Goal: Information Seeking & Learning: Learn about a topic

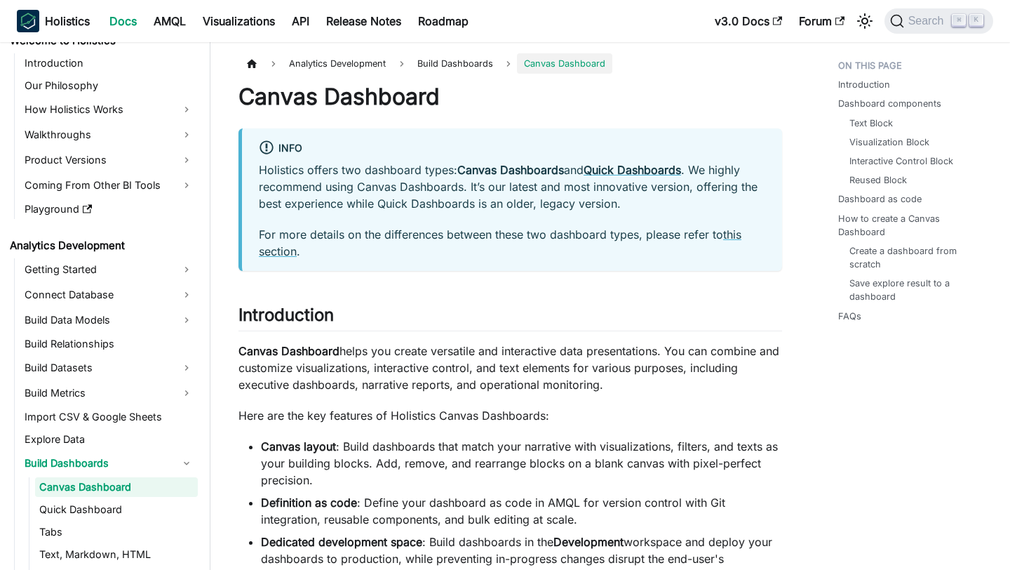
scroll to position [58, 0]
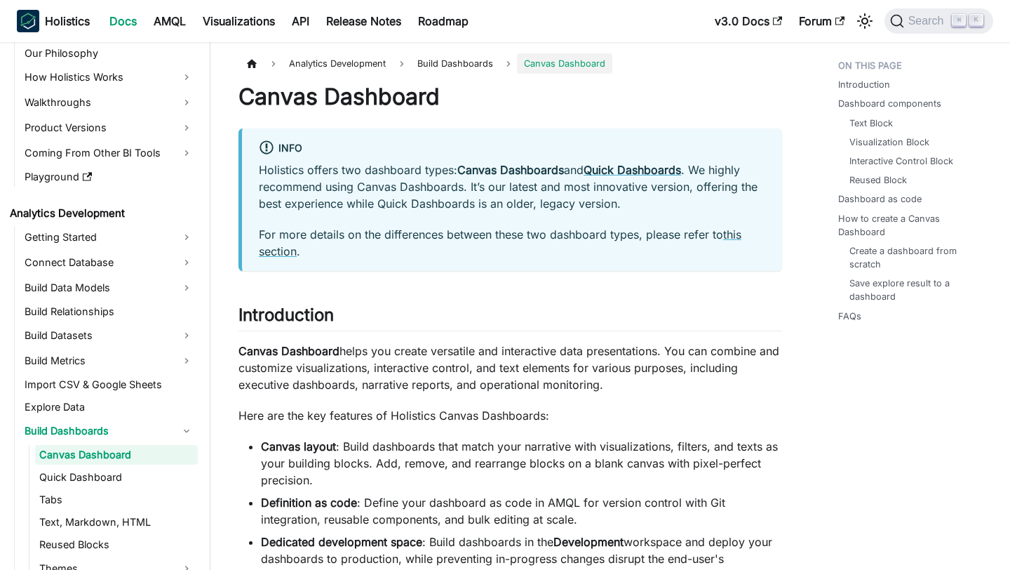
click at [493, 194] on p "Holistics offers two dashboard types: Canvas Dashboards and Quick Dashboards . …" at bounding box center [512, 186] width 507 height 51
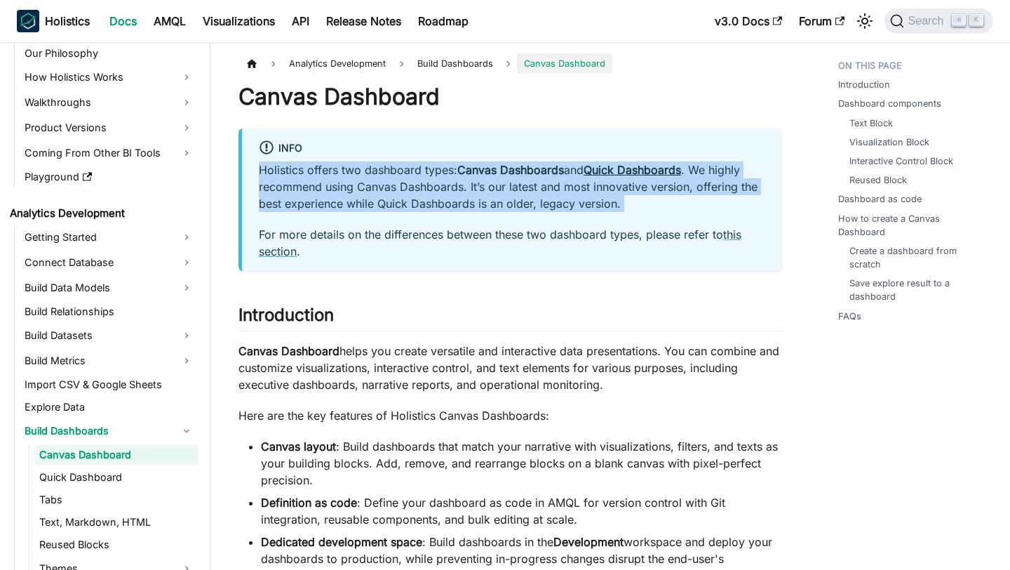
click at [493, 194] on p "Holistics offers two dashboard types: Canvas Dashboards and Quick Dashboards . …" at bounding box center [512, 186] width 507 height 51
click at [487, 227] on p "For more details on the differences between these two dashboard types, please r…" at bounding box center [512, 243] width 507 height 34
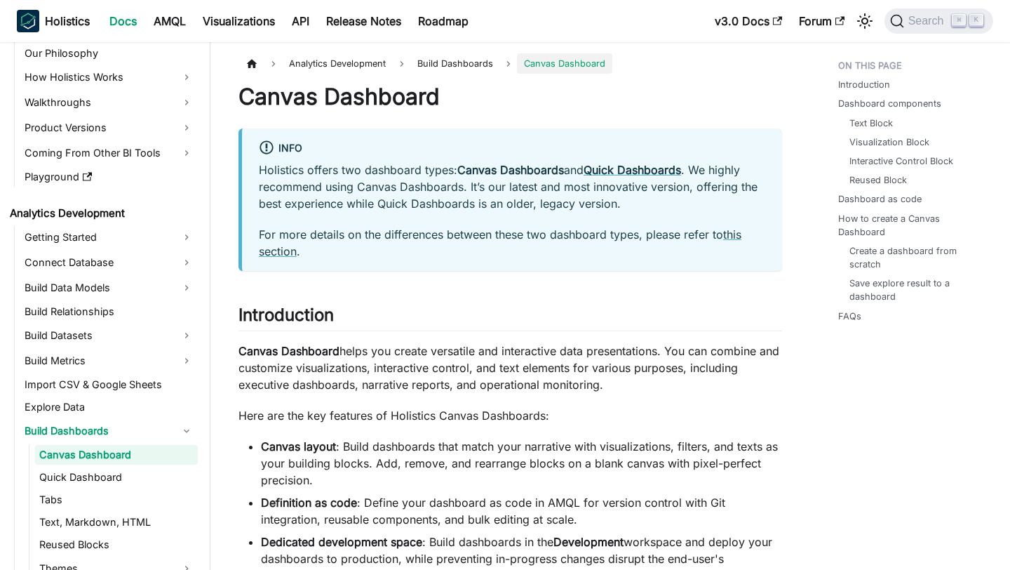
click at [487, 227] on p "For more details on the differences between these two dashboard types, please r…" at bounding box center [512, 243] width 507 height 34
